Goal: Information Seeking & Learning: Learn about a topic

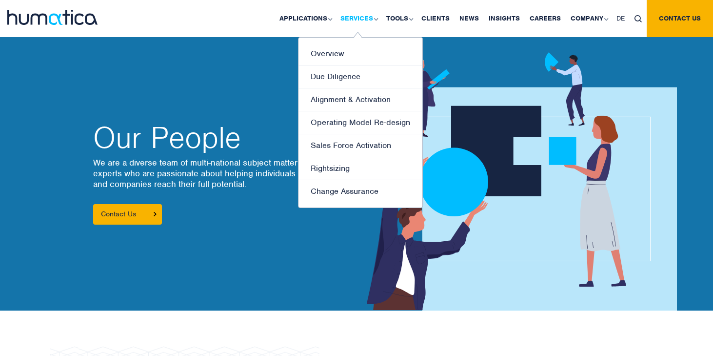
scroll to position [774, 0]
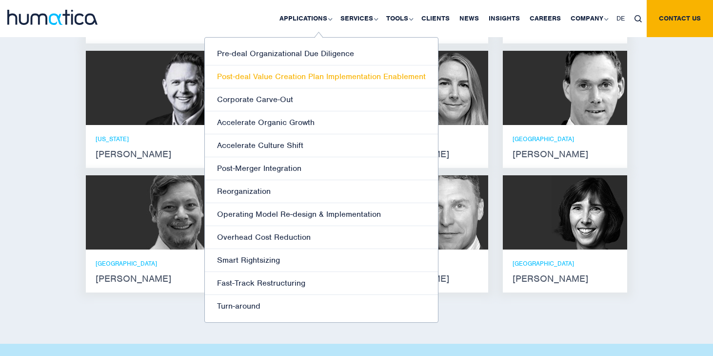
click at [316, 80] on link "Post-deal Value Creation Plan Implementation Enablement" at bounding box center [321, 76] width 233 height 23
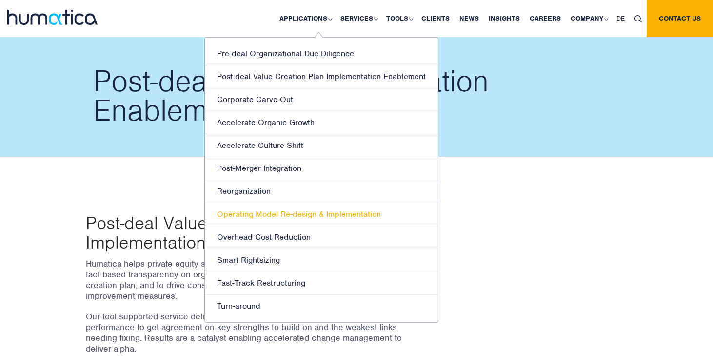
click at [307, 218] on link "Operating Model Re-design & Implementation" at bounding box center [321, 214] width 233 height 23
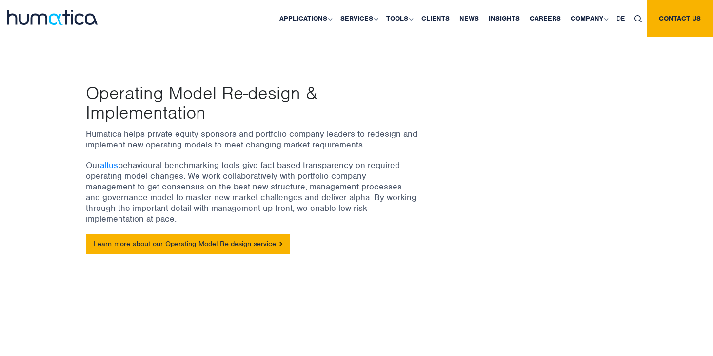
scroll to position [131, 0]
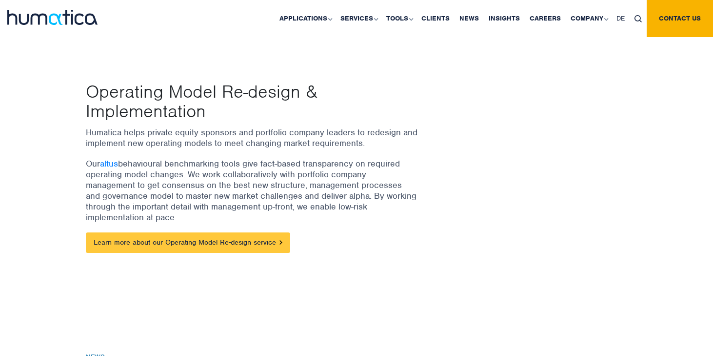
click at [187, 239] on link "Learn more about our Operating Model Re-design service" at bounding box center [188, 242] width 204 height 20
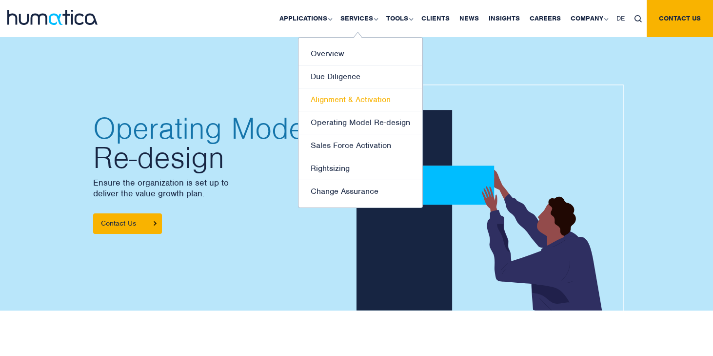
click at [352, 101] on link "Alignment & Activation" at bounding box center [361, 99] width 124 height 23
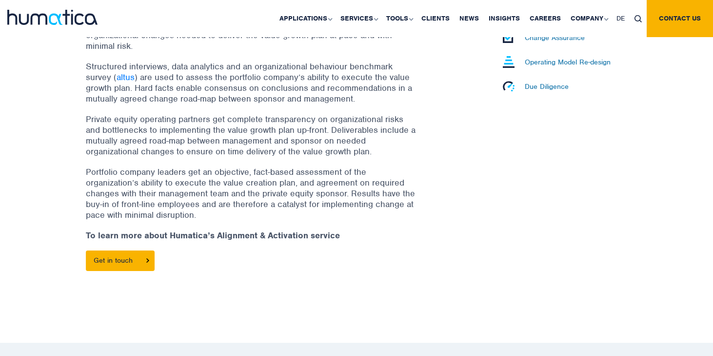
scroll to position [400, 0]
